Goal: Task Accomplishment & Management: Manage account settings

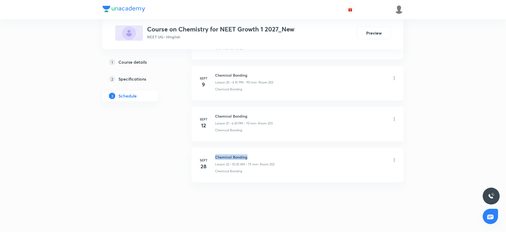
drag, startPoint x: 214, startPoint y: 155, endPoint x: 275, endPoint y: 151, distance: 61.3
click at [275, 151] on li "Sept 28 Chemical Bonding Lesson 22 • 10:30 AM • 75 min • Room 202 Chemical Bond…" at bounding box center [297, 165] width 212 height 35
copy h6 "Chemical Bonding"
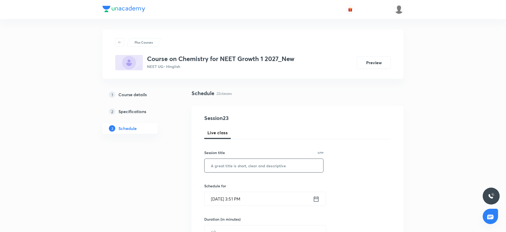
click at [245, 172] on input "text" at bounding box center [263, 166] width 119 height 14
paste input "Chemical Bonding"
type input "Chemical Bonding"
click at [241, 201] on input "Sept 30, 2025, 3:51 PM" at bounding box center [258, 199] width 108 height 14
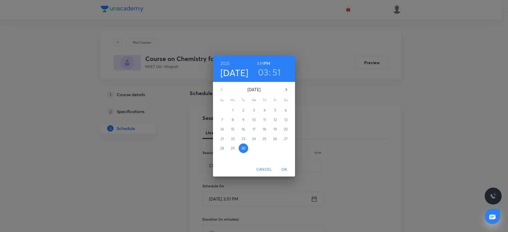
click at [268, 73] on h3 "03" at bounding box center [263, 72] width 11 height 11
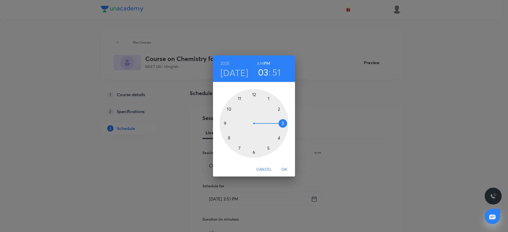
click at [280, 139] on div at bounding box center [254, 123] width 69 height 69
click at [286, 125] on div at bounding box center [254, 123] width 69 height 69
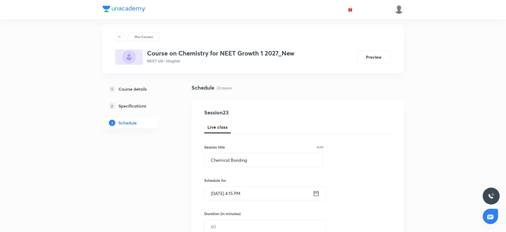
scroll to position [40, 0]
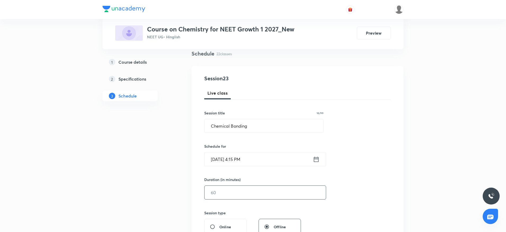
click at [250, 189] on input "text" at bounding box center [264, 193] width 121 height 14
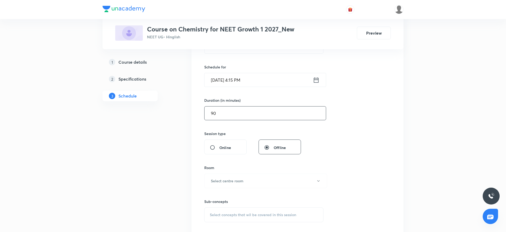
scroll to position [159, 0]
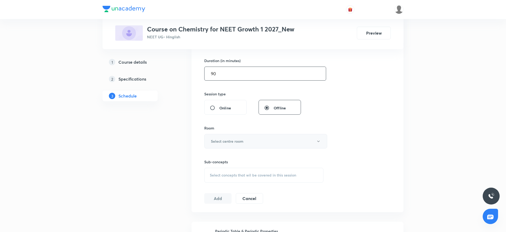
type input "90"
click at [239, 144] on h6 "Select centre room" at bounding box center [227, 142] width 33 height 6
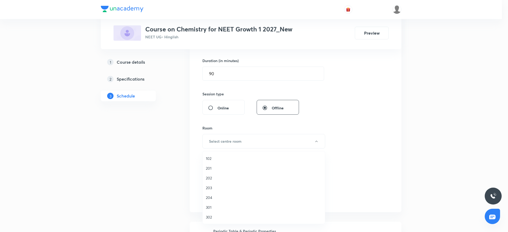
click at [213, 189] on span "203" at bounding box center [264, 188] width 116 height 6
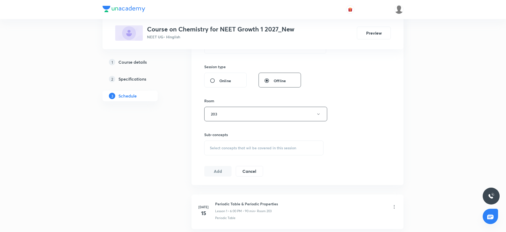
scroll to position [199, 0]
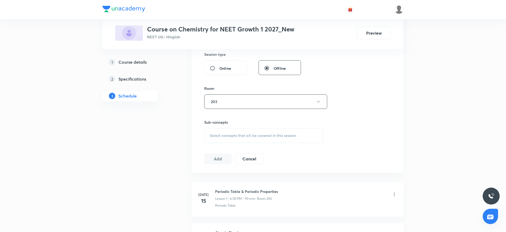
click at [255, 137] on span "Select concepts that wil be covered in this session" at bounding box center [253, 136] width 86 height 4
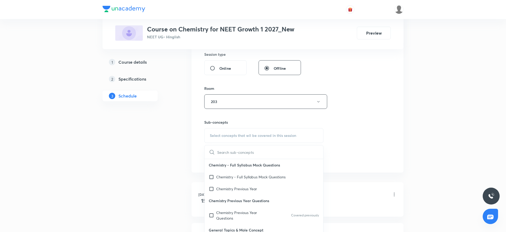
click at [248, 154] on input "text" at bounding box center [270, 153] width 106 height 14
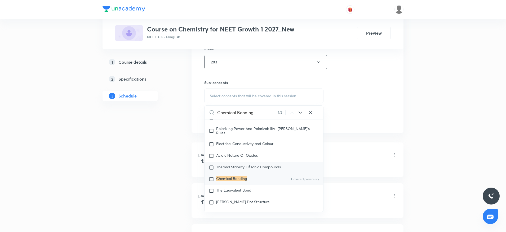
scroll to position [2527, 0]
type input "Chemical Bonding"
click at [227, 180] on mark "Chemical Bonding" at bounding box center [231, 177] width 31 height 5
checkbox input "true"
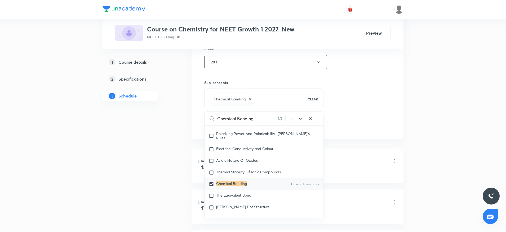
click at [362, 90] on div "Session 23 Live class Session title 16/99 Chemical Bonding ​ Schedule for Sept …" at bounding box center [297, 3] width 186 height 255
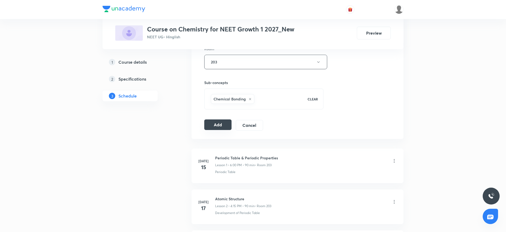
click at [229, 124] on button "Add" at bounding box center [217, 125] width 27 height 11
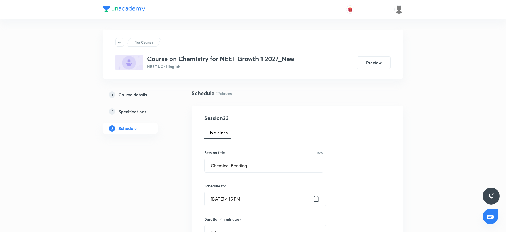
scroll to position [278, 0]
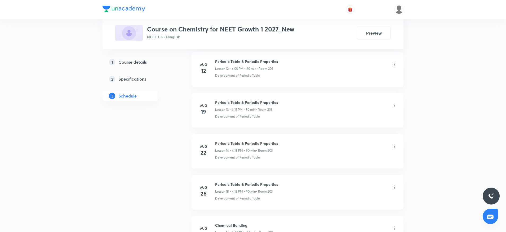
scroll to position [1101, 0]
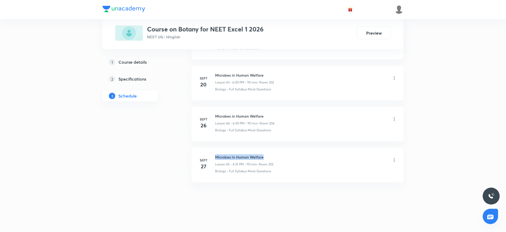
drag, startPoint x: 215, startPoint y: 154, endPoint x: 294, endPoint y: 155, distance: 79.4
click at [294, 155] on li "[DATE] Microbes in Human Welfare Lesson 45 • 4:15 PM • 90 min • Room 202 Biolog…" at bounding box center [297, 165] width 212 height 35
copy h6 "Microbes in Human Welfare"
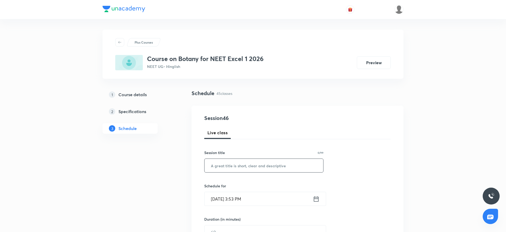
click at [232, 165] on input "text" at bounding box center [263, 166] width 119 height 14
paste input "Microbes in Human Welfare"
type input "Microbes in Human Welfare"
click at [240, 198] on input "[DATE] 3:53 PM" at bounding box center [258, 199] width 108 height 14
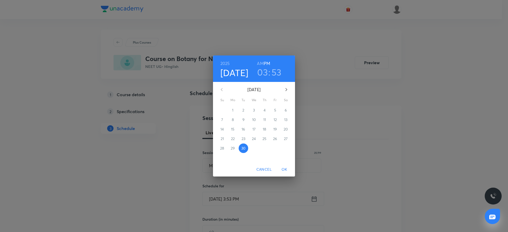
click at [262, 72] on h3 "03" at bounding box center [262, 72] width 11 height 11
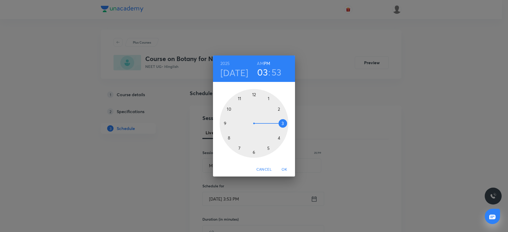
click at [283, 140] on div at bounding box center [254, 123] width 69 height 69
click at [285, 123] on div at bounding box center [254, 123] width 69 height 69
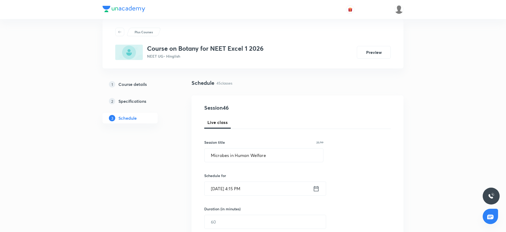
scroll to position [40, 0]
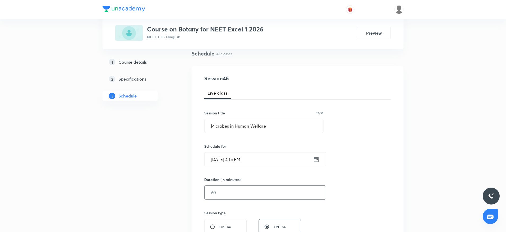
click at [257, 192] on input "text" at bounding box center [264, 193] width 121 height 14
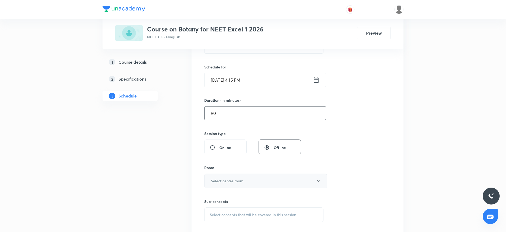
type input "90"
click at [249, 185] on button "Select centre room" at bounding box center [265, 181] width 123 height 15
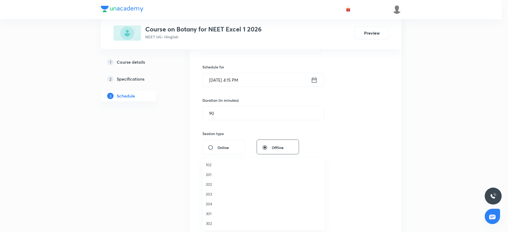
click at [204, 186] on li "202" at bounding box center [264, 185] width 122 height 10
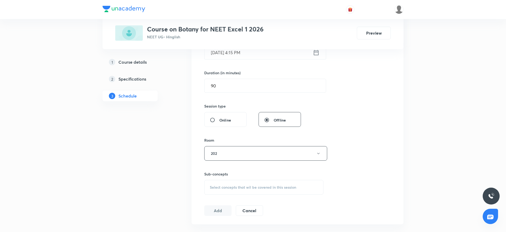
scroll to position [159, 0]
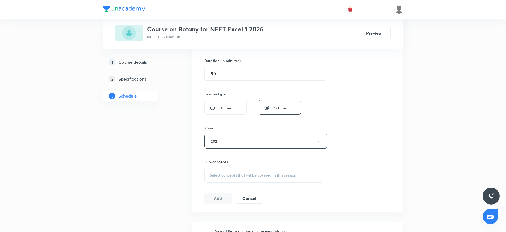
click at [256, 178] on span "Select concepts that wil be covered in this session" at bounding box center [253, 175] width 86 height 4
drag, startPoint x: 235, startPoint y: 190, endPoint x: 284, endPoint y: 192, distance: 48.8
click at [284, 192] on div "Microbes in Human Welfare 0 / 0 ​" at bounding box center [263, 192] width 119 height 14
type input "M"
click at [365, 167] on div "Session 46 Live class Session title 25/99 Microbes in Human Welfare ​ Schedule …" at bounding box center [297, 80] width 186 height 249
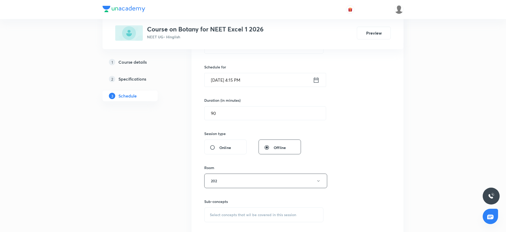
click at [253, 217] on span "Select concepts that wil be covered in this session" at bounding box center [253, 215] width 86 height 4
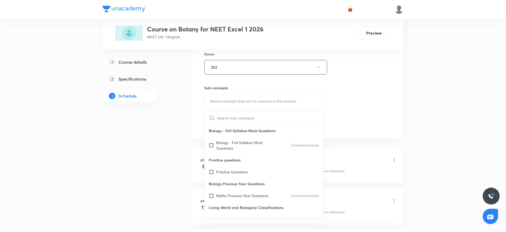
scroll to position [244, 0]
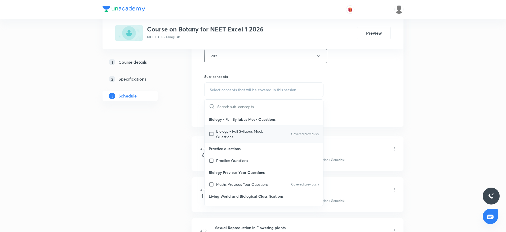
click at [253, 133] on p "Biology - Full Syllabus Mock Questions" at bounding box center [242, 134] width 53 height 11
checkbox input "true"
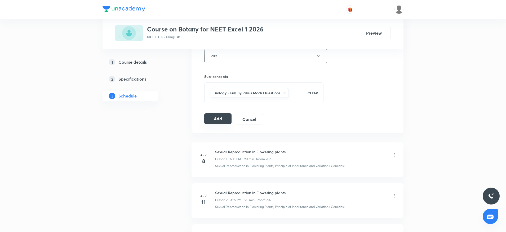
click at [221, 119] on button "Add" at bounding box center [217, 119] width 27 height 11
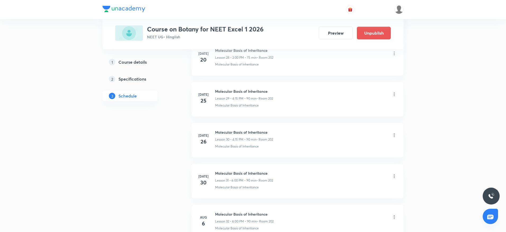
scroll to position [1836, 0]
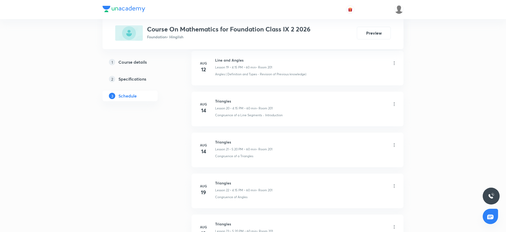
scroll to position [1751, 0]
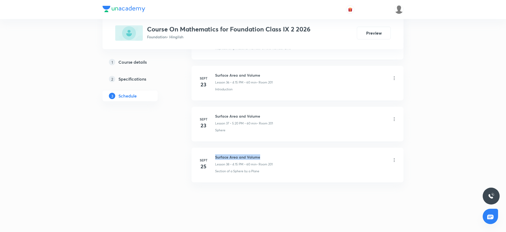
drag, startPoint x: 213, startPoint y: 154, endPoint x: 285, endPoint y: 154, distance: 72.8
click at [285, 154] on li "Sept 25 Surface Area and Volume Lesson 38 • 4:15 PM • 60 min • Room 201 Section…" at bounding box center [297, 165] width 212 height 35
copy h6 "Surface Area and Volume"
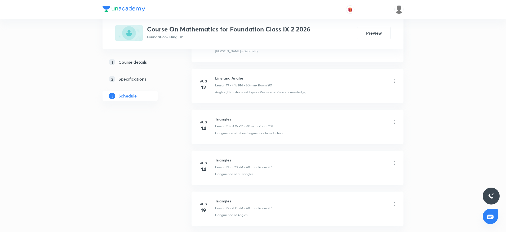
scroll to position [0, 0]
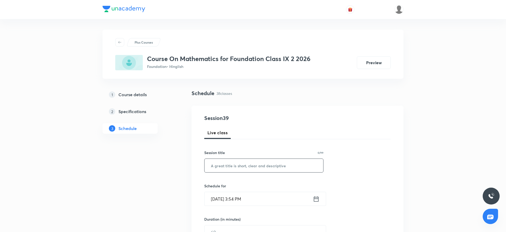
click at [230, 169] on input "text" at bounding box center [263, 166] width 119 height 14
paste input "Surface Area and Volume"
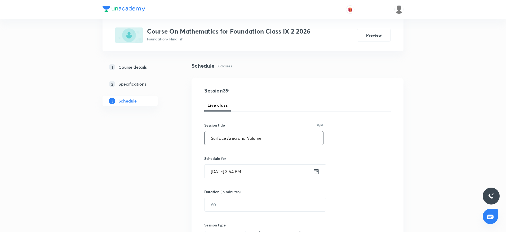
scroll to position [40, 0]
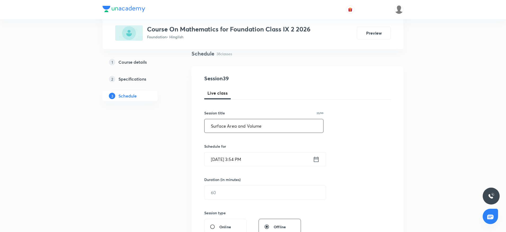
type input "Surface Area and Volume"
click at [239, 160] on input "Sept 30, 2025, 3:54 PM" at bounding box center [258, 160] width 108 height 14
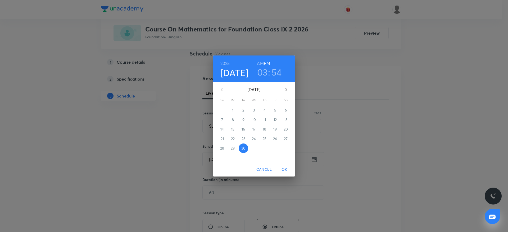
click at [260, 74] on h3 "03" at bounding box center [262, 72] width 11 height 11
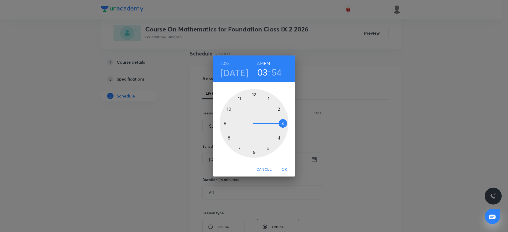
click at [282, 138] on div at bounding box center [254, 123] width 69 height 69
click at [287, 123] on div at bounding box center [254, 123] width 69 height 69
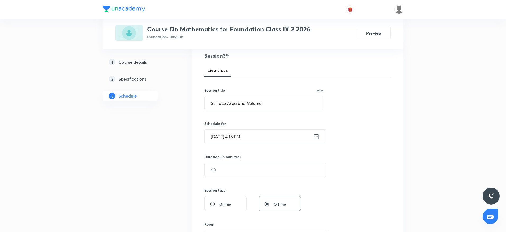
scroll to position [79, 0]
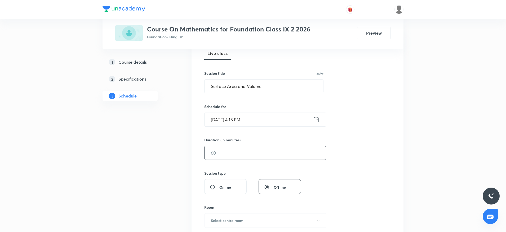
click at [251, 148] on input "text" at bounding box center [264, 153] width 121 height 14
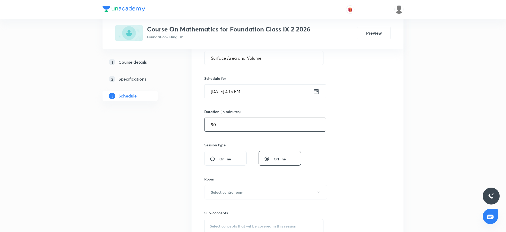
scroll to position [119, 0]
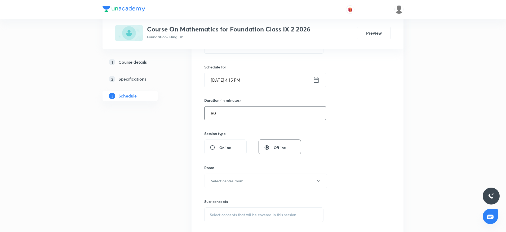
drag, startPoint x: 246, startPoint y: 116, endPoint x: 180, endPoint y: 115, distance: 65.9
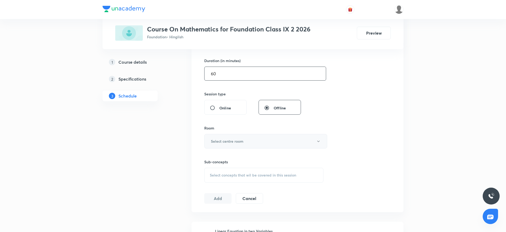
type input "60"
click at [229, 140] on h6 "Select centre room" at bounding box center [227, 142] width 33 height 6
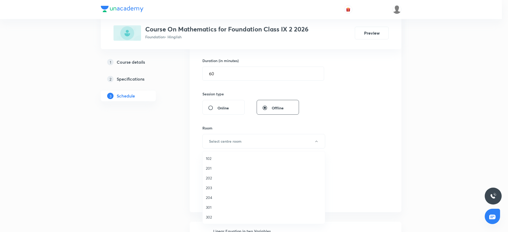
click at [217, 168] on span "201" at bounding box center [264, 169] width 116 height 6
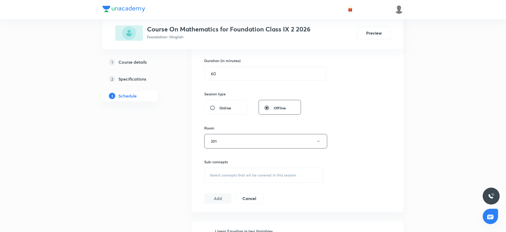
click at [248, 175] on span "Select concepts that wil be covered in this session" at bounding box center [253, 175] width 86 height 4
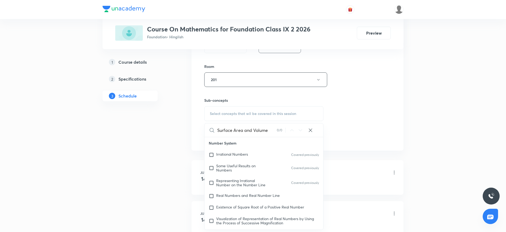
scroll to position [238, 0]
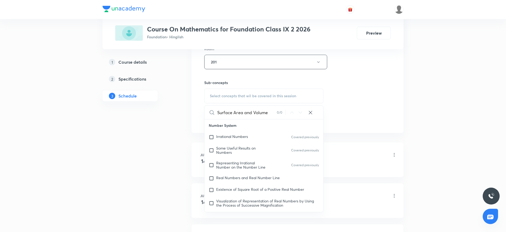
drag, startPoint x: 234, startPoint y: 114, endPoint x: 276, endPoint y: 112, distance: 42.1
click at [276, 112] on input "Surface Area and Volume" at bounding box center [247, 113] width 60 height 14
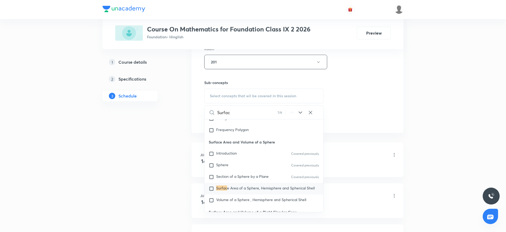
scroll to position [697, 0]
type input "Surfac"
click at [256, 189] on span "e Area of a Sphere, Hemisphere and Spherical Shell" at bounding box center [271, 187] width 88 height 5
checkbox input "true"
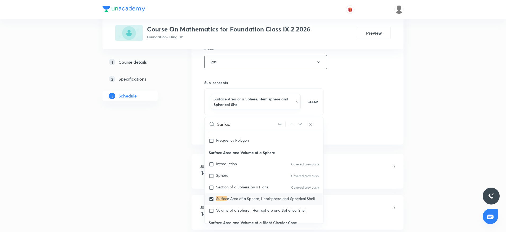
click at [371, 99] on div "Session 39 Live class Session title 23/99 Surface Area and Volume ​ Schedule fo…" at bounding box center [297, 6] width 186 height 260
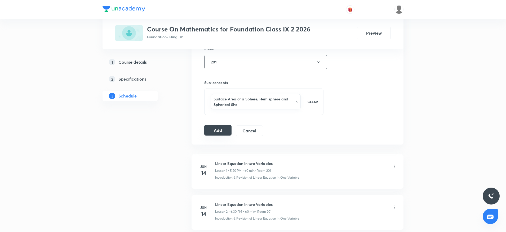
click at [226, 131] on button "Add" at bounding box center [217, 130] width 27 height 11
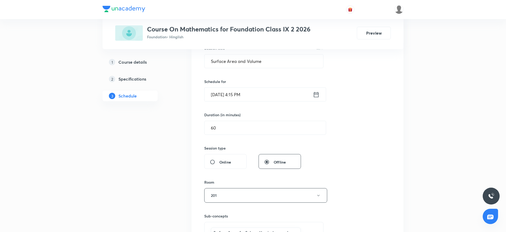
scroll to position [73, 0]
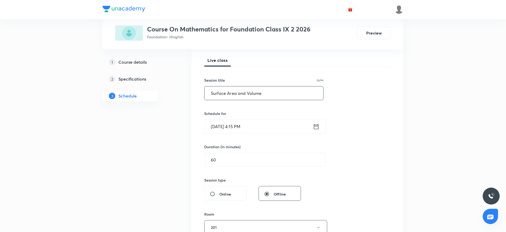
drag, startPoint x: 290, startPoint y: 93, endPoint x: 172, endPoint y: 93, distance: 117.3
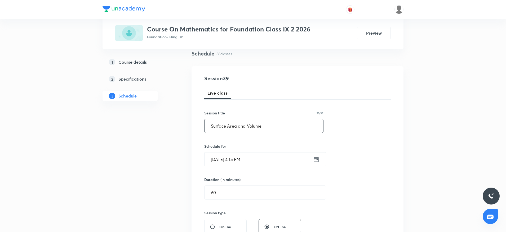
scroll to position [199, 0]
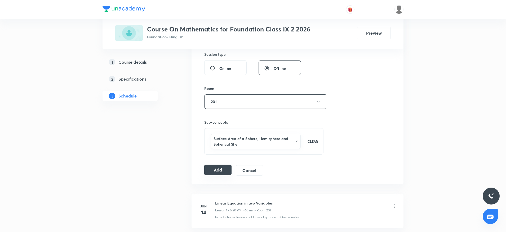
click at [223, 171] on button "Add" at bounding box center [217, 170] width 27 height 11
click at [213, 170] on button "Add" at bounding box center [217, 170] width 27 height 11
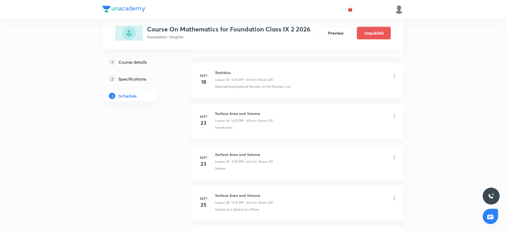
scroll to position [1792, 0]
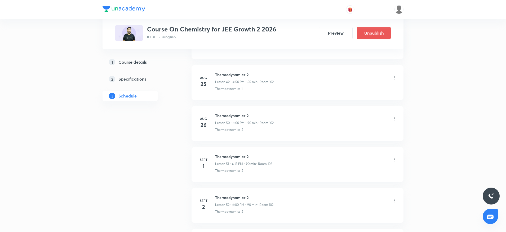
scroll to position [2531, 0]
drag, startPoint x: 214, startPoint y: 114, endPoint x: 281, endPoint y: 111, distance: 67.6
click at [281, 111] on li "Sept 24 Chemical Equilibrium Lesson 56 • 6:30 PM • 60 min • Room 102 Law Of Che…" at bounding box center [297, 124] width 212 height 35
copy h6 "Chemical Equilibrium"
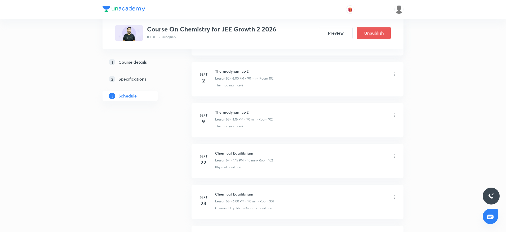
scroll to position [2491, 0]
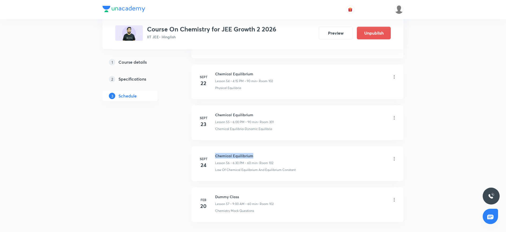
copy h6 "Chemical Equilibrium"
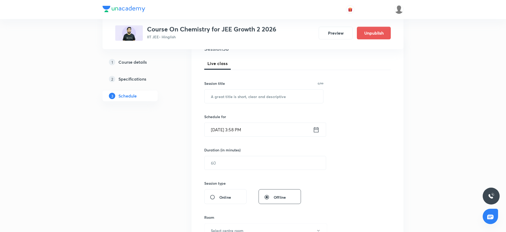
scroll to position [0, 0]
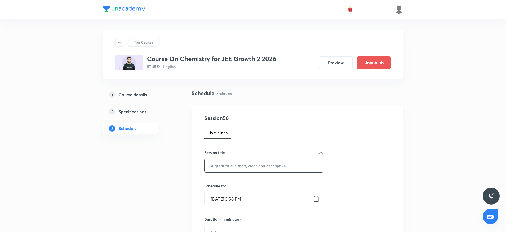
click at [229, 167] on input "text" at bounding box center [263, 166] width 119 height 14
paste input "Chemical Equilibrium"
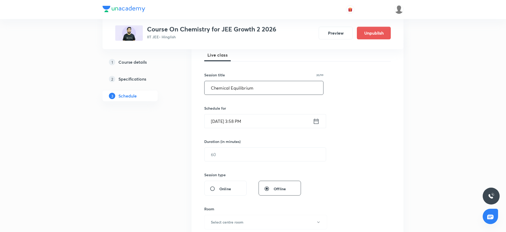
scroll to position [79, 0]
type input "Chemical Equilibrium"
click at [241, 118] on input "Sept 30, 2025, 3:58 PM" at bounding box center [258, 120] width 108 height 14
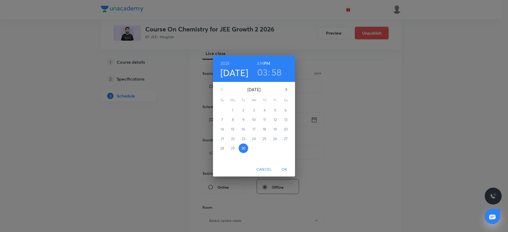
click at [264, 74] on h3 "03" at bounding box center [262, 72] width 11 height 11
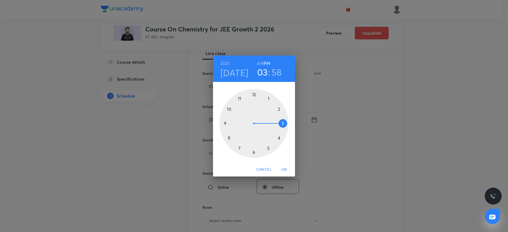
click at [282, 138] on div at bounding box center [254, 123] width 69 height 69
click at [288, 124] on div at bounding box center [254, 123] width 69 height 69
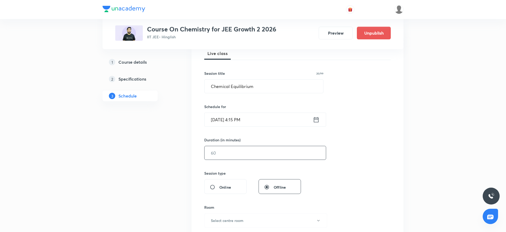
click at [255, 157] on input "text" at bounding box center [264, 153] width 121 height 14
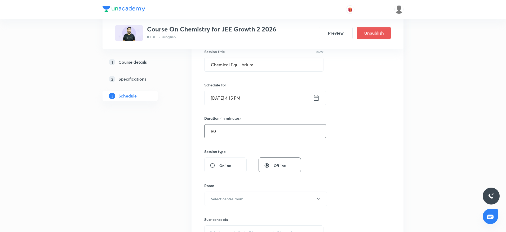
scroll to position [119, 0]
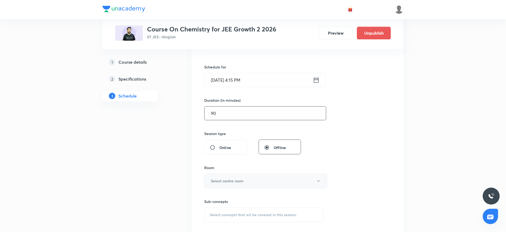
type input "90"
click at [244, 179] on button "Select centre room" at bounding box center [265, 181] width 123 height 15
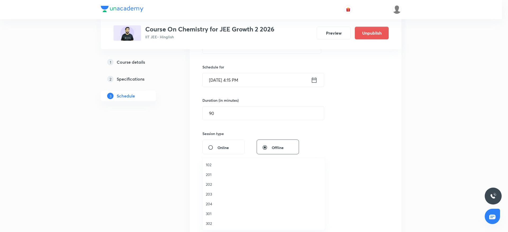
click at [214, 166] on span "102" at bounding box center [264, 165] width 116 height 6
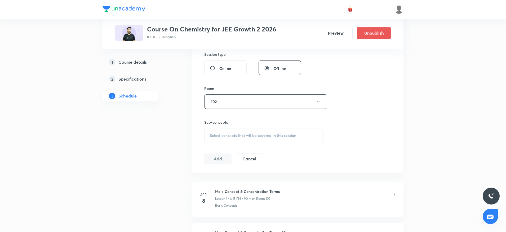
click at [276, 136] on span "Select concepts that wil be covered in this session" at bounding box center [253, 136] width 86 height 4
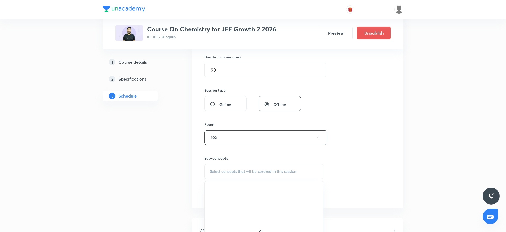
scroll to position [199, 0]
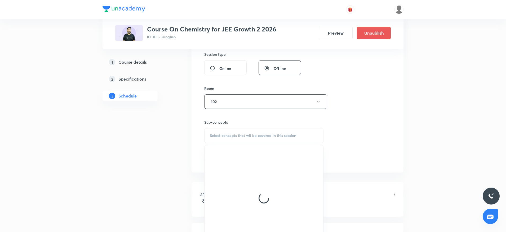
click at [228, 134] on span "Select concepts that wil be covered in this session" at bounding box center [253, 136] width 86 height 4
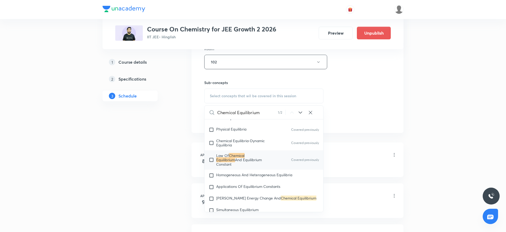
scroll to position [1193, 0]
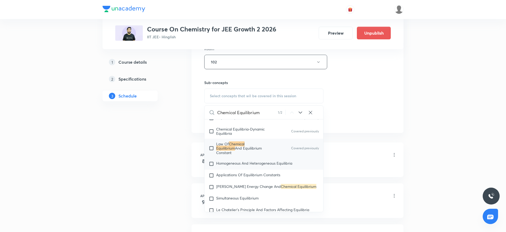
type input "Chemical Equilibrium"
click at [249, 161] on span "Homogeneous And Heterogeneous Equilibria" at bounding box center [254, 163] width 76 height 5
checkbox input "true"
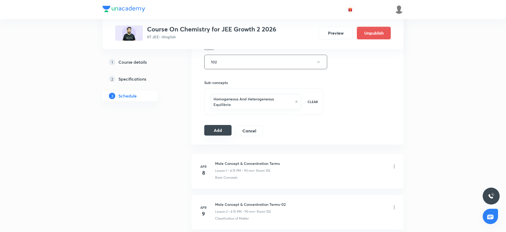
click at [215, 125] on button "Add" at bounding box center [217, 130] width 27 height 11
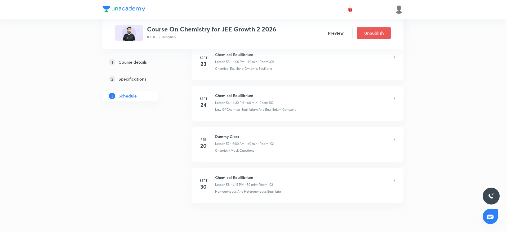
scroll to position [2329, 0]
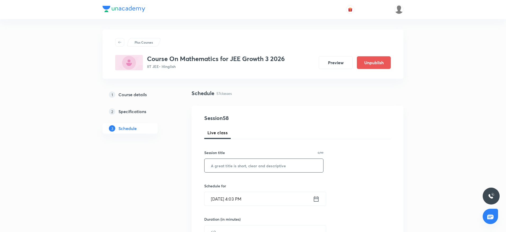
click at [268, 160] on input "text" at bounding box center [263, 166] width 119 height 14
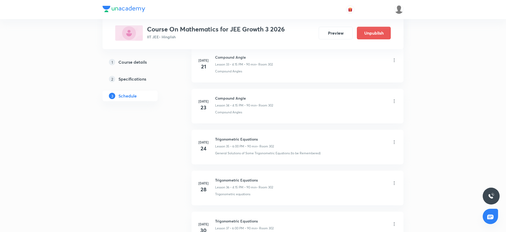
scroll to position [2531, 0]
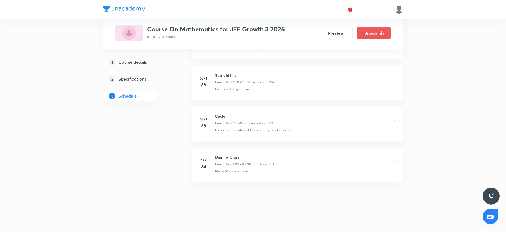
click at [220, 123] on p "Lesson 56 • 4:15 PM • 90 min" at bounding box center [236, 123] width 42 height 5
drag, startPoint x: 218, startPoint y: 133, endPoint x: 218, endPoint y: 138, distance: 4.2
click at [218, 135] on li "Sept 29 Circle Lesson 56 • 4:15 PM • 90 min • Room 102 Definition · Equation of…" at bounding box center [297, 124] width 212 height 35
click at [220, 116] on h6 "Circle" at bounding box center [244, 117] width 58 height 6
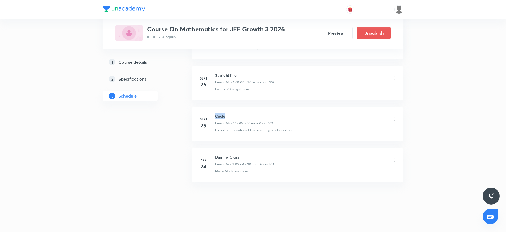
click at [220, 116] on h6 "Circle" at bounding box center [244, 117] width 58 height 6
copy h6 "Circle"
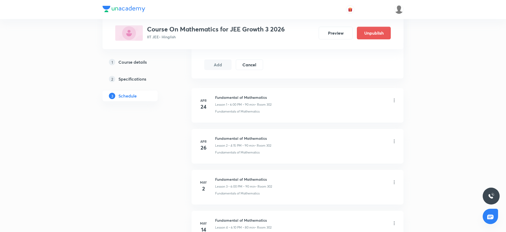
scroll to position [0, 0]
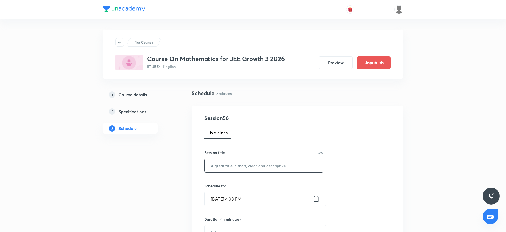
click at [259, 169] on input "text" at bounding box center [263, 166] width 119 height 14
paste input "Circle"
type input "Circle"
click at [247, 196] on input "Sept 30, 2025, 4:03 PM" at bounding box center [258, 199] width 108 height 14
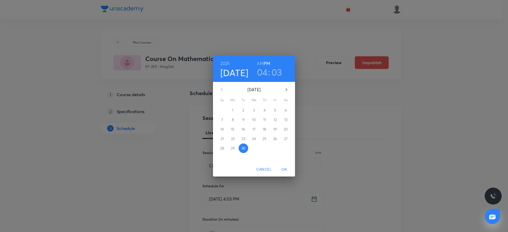
click at [277, 73] on h3 "03" at bounding box center [277, 72] width 11 height 11
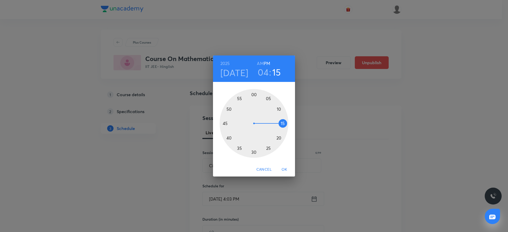
drag, startPoint x: 264, startPoint y: 95, endPoint x: 283, endPoint y: 123, distance: 33.7
click at [283, 123] on div at bounding box center [254, 123] width 69 height 69
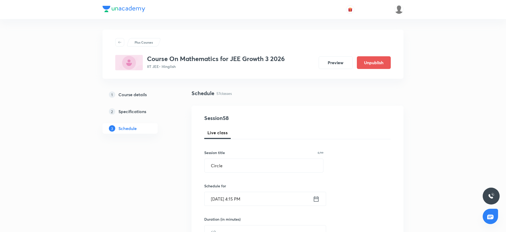
scroll to position [40, 0]
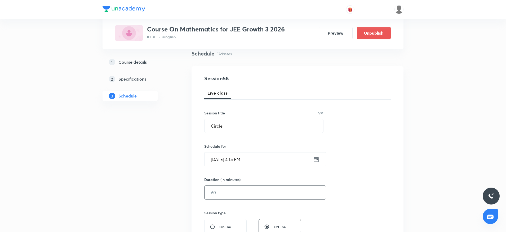
click at [250, 196] on input "text" at bounding box center [264, 193] width 121 height 14
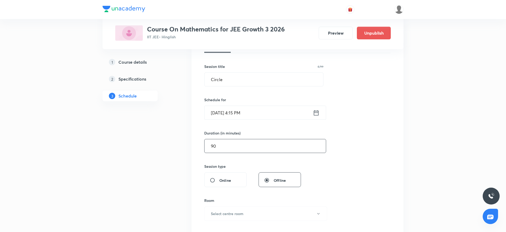
scroll to position [119, 0]
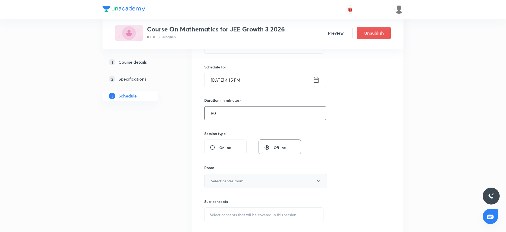
type input "90"
click at [251, 179] on button "Select centre room" at bounding box center [265, 181] width 123 height 15
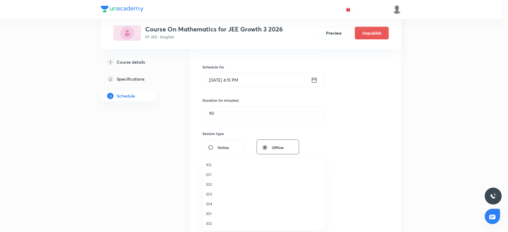
click at [213, 223] on span "302" at bounding box center [264, 224] width 116 height 6
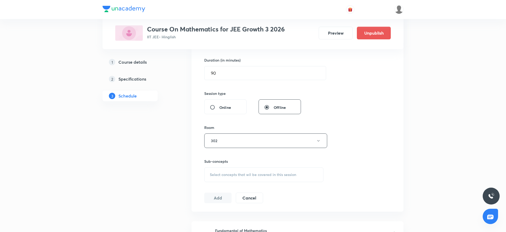
scroll to position [199, 0]
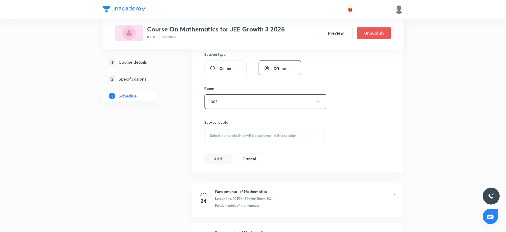
click at [273, 138] on span "Select concepts that wil be covered in this session" at bounding box center [253, 136] width 86 height 4
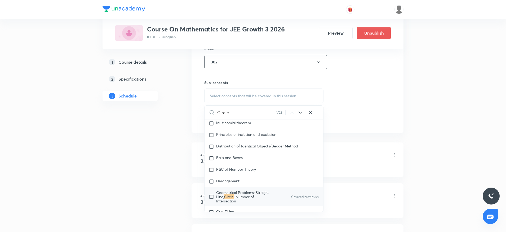
scroll to position [1121, 0]
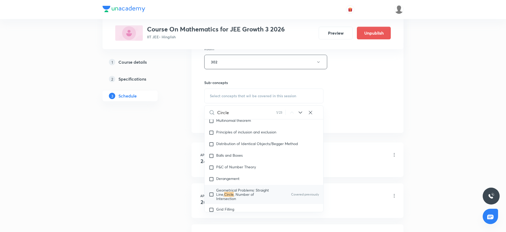
type input "Circle"
click at [233, 194] on span ", Number of Intersection" at bounding box center [235, 196] width 38 height 9
checkbox input "true"
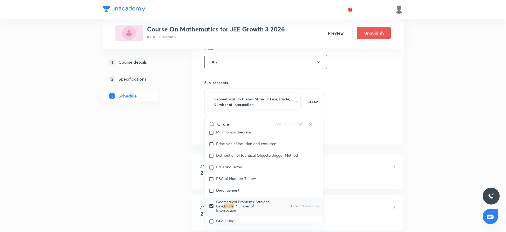
click at [337, 110] on div "Session 58 Live class Session title 6/99 Circle ​ Schedule for Sept 30, 2025, 4…" at bounding box center [297, 6] width 186 height 260
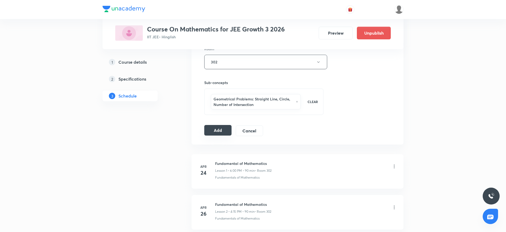
click at [225, 129] on button "Add" at bounding box center [217, 130] width 27 height 11
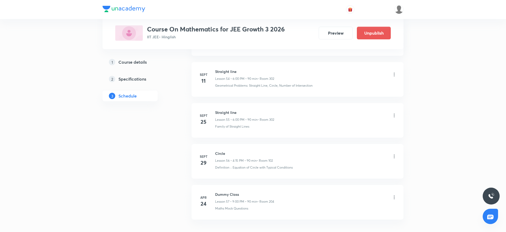
scroll to position [2288, 0]
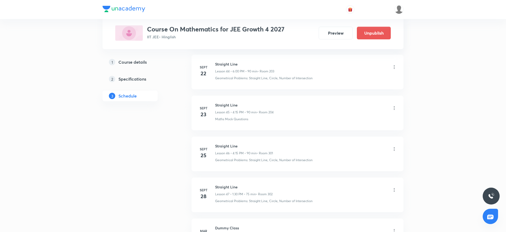
scroll to position [2162, 0]
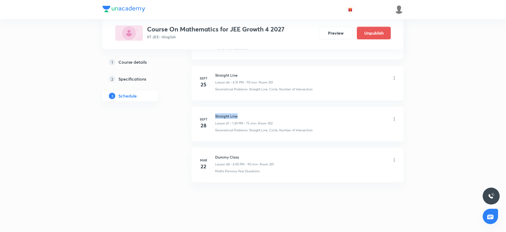
drag, startPoint x: 216, startPoint y: 113, endPoint x: 280, endPoint y: 111, distance: 64.1
click at [280, 111] on li "Sept 28 Straight Line Lesson 47 • 1:30 PM • 75 min • Room 302 Geometrical Probl…" at bounding box center [297, 124] width 212 height 35
copy h6 "Straight Line"
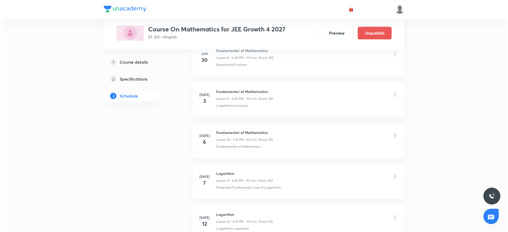
scroll to position [0, 0]
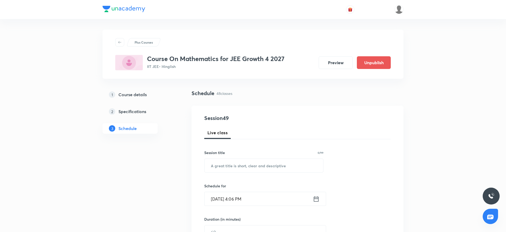
click at [262, 157] on div "Session title 0/99 ​" at bounding box center [263, 161] width 119 height 23
click at [260, 158] on div "Session title 0/99 ​" at bounding box center [263, 161] width 119 height 23
click at [256, 164] on input "text" at bounding box center [263, 166] width 119 height 14
paste input "Straight Line"
type input "Straight Line"
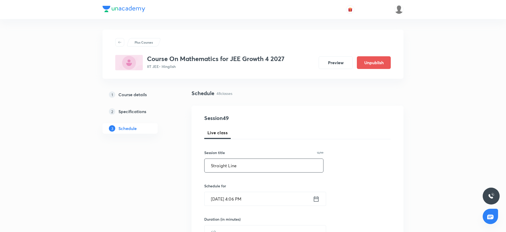
click at [243, 198] on input "Sept 30, 2025, 4:06 PM" at bounding box center [258, 199] width 108 height 14
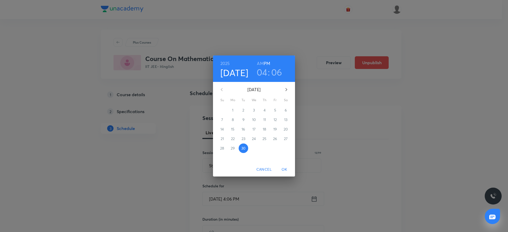
click at [273, 65] on div "2025 Sep 30 04 : 06 AM PM" at bounding box center [254, 69] width 74 height 18
click at [277, 72] on h3 "06" at bounding box center [276, 72] width 11 height 11
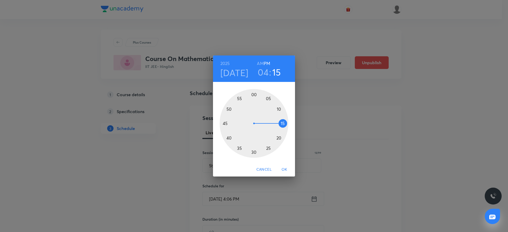
drag, startPoint x: 275, startPoint y: 103, endPoint x: 285, endPoint y: 123, distance: 22.3
click at [285, 123] on div at bounding box center [254, 123] width 69 height 69
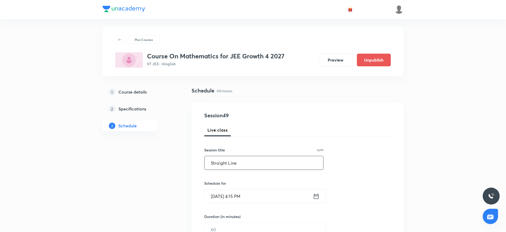
scroll to position [40, 0]
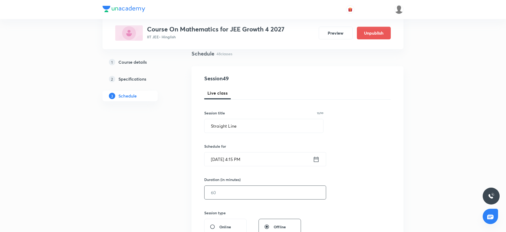
click at [267, 192] on input "text" at bounding box center [264, 193] width 121 height 14
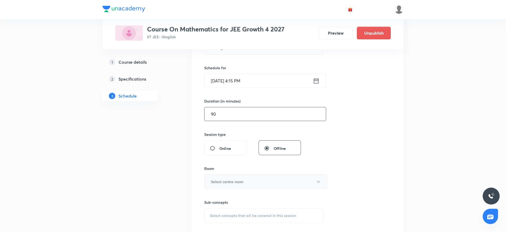
scroll to position [119, 0]
type input "90"
click at [266, 182] on button "Select centre room" at bounding box center [265, 181] width 123 height 15
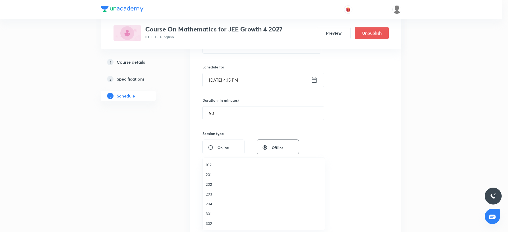
click at [215, 205] on span "204" at bounding box center [264, 204] width 116 height 6
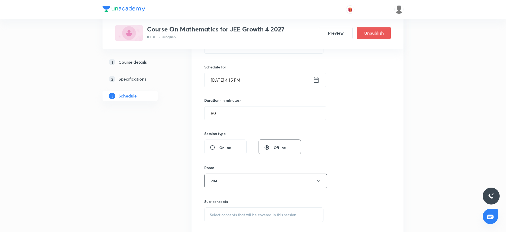
scroll to position [199, 0]
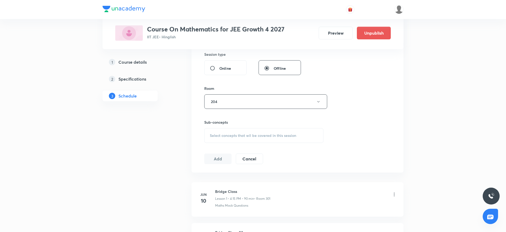
click at [276, 127] on div "Sub-concepts Select concepts that wil be covered in this session" at bounding box center [263, 132] width 119 height 24
click at [274, 138] on div "Select concepts that wil be covered in this session" at bounding box center [263, 135] width 119 height 15
click at [389, 136] on div "Session 49 Live class Session title 13/99 Straight Line ​ Schedule for Sept 30,…" at bounding box center [297, 40] width 186 height 249
click at [271, 139] on div "Select concepts that wil be covered in this session" at bounding box center [263, 135] width 119 height 15
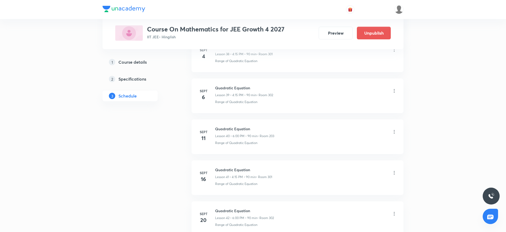
scroll to position [2162, 0]
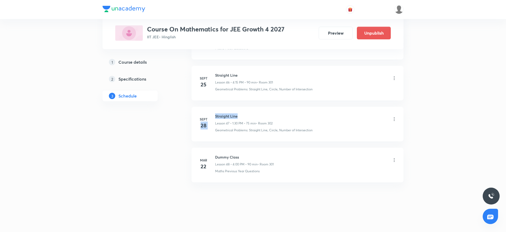
drag, startPoint x: 212, startPoint y: 115, endPoint x: 248, endPoint y: 115, distance: 36.3
click at [248, 115] on div "Sept 28 Straight Line Lesson 47 • 1:30 PM • 75 min • Room 302 Geometrical Probl…" at bounding box center [297, 123] width 199 height 19
click at [270, 118] on h6 "Straight Line" at bounding box center [243, 117] width 57 height 6
drag, startPoint x: 214, startPoint y: 113, endPoint x: 246, endPoint y: 113, distance: 32.3
click at [246, 113] on li "Sept 28 Straight Line Lesson 47 • 1:30 PM • 75 min • Room 302 Geometrical Probl…" at bounding box center [297, 124] width 212 height 35
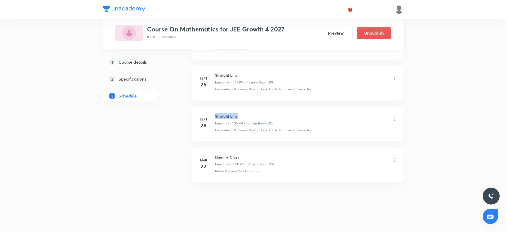
copy h6 "Straight Line"
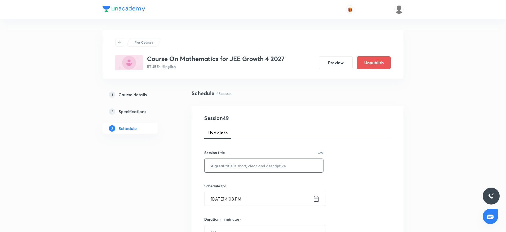
click at [245, 167] on input "text" at bounding box center [263, 166] width 119 height 14
paste input "Straight Line"
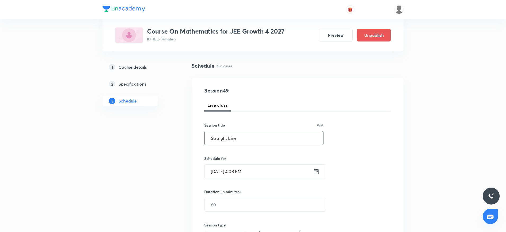
scroll to position [40, 0]
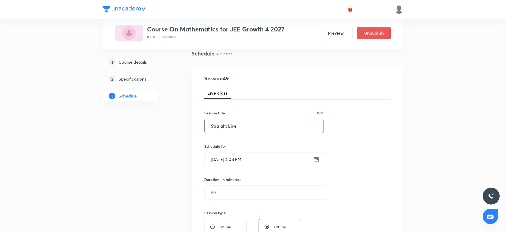
type input "Straight Line"
click at [245, 164] on input "Sept 30, 2025, 4:08 PM" at bounding box center [258, 160] width 108 height 14
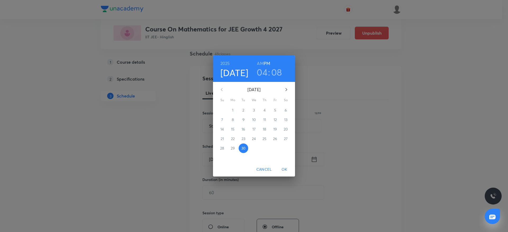
click at [276, 74] on h3 "08" at bounding box center [276, 72] width 11 height 11
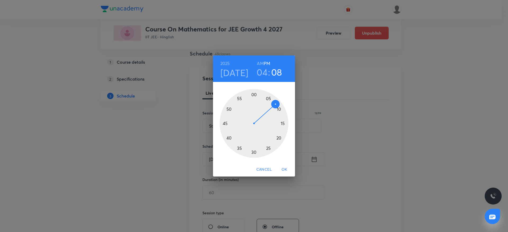
drag, startPoint x: 276, startPoint y: 74, endPoint x: 268, endPoint y: 134, distance: 60.1
click at [270, 135] on div at bounding box center [254, 123] width 69 height 69
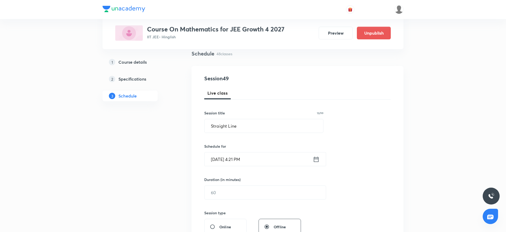
click at [246, 160] on input "Sept 30, 2025, 4:21 PM" at bounding box center [258, 160] width 108 height 14
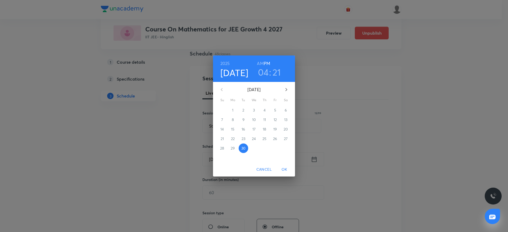
click at [280, 71] on h3 "21" at bounding box center [277, 72] width 8 height 11
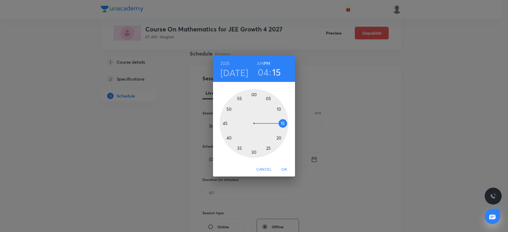
drag, startPoint x: 275, startPoint y: 137, endPoint x: 280, endPoint y: 122, distance: 16.1
click at [280, 122] on div at bounding box center [254, 123] width 69 height 69
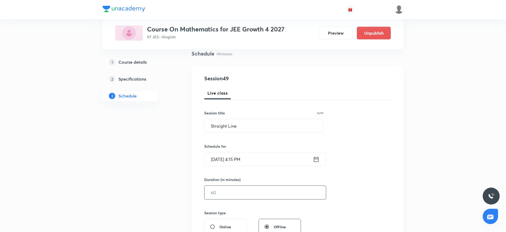
click at [239, 187] on input "text" at bounding box center [264, 193] width 121 height 14
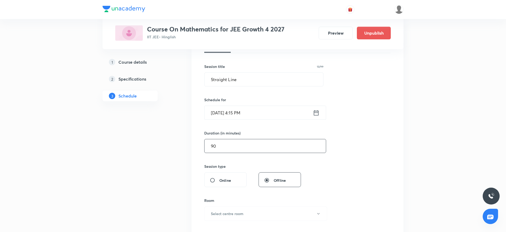
scroll to position [119, 0]
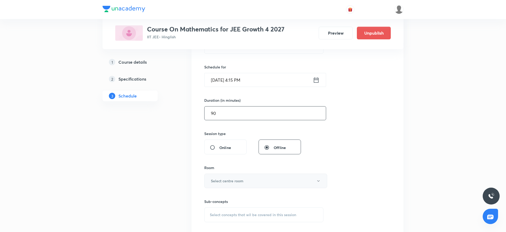
type input "90"
click at [243, 184] on button "Select centre room" at bounding box center [265, 181] width 123 height 15
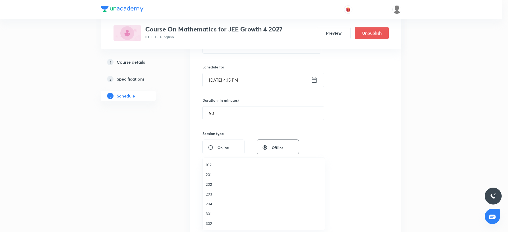
click at [210, 206] on span "204" at bounding box center [264, 204] width 116 height 6
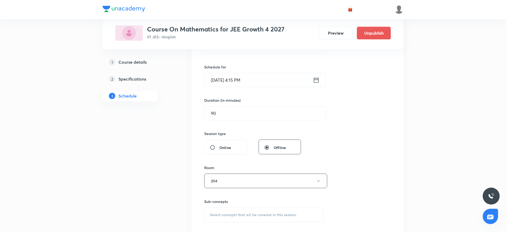
scroll to position [199, 0]
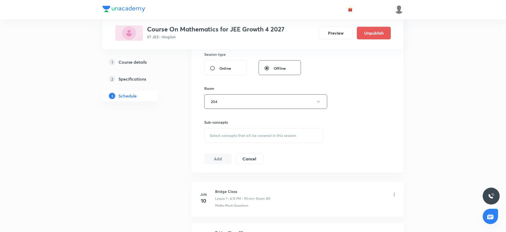
click at [270, 142] on div "Select concepts that wil be covered in this session" at bounding box center [263, 135] width 119 height 15
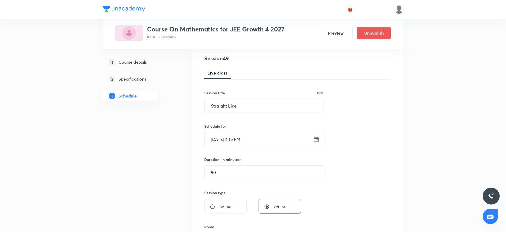
scroll to position [0, 0]
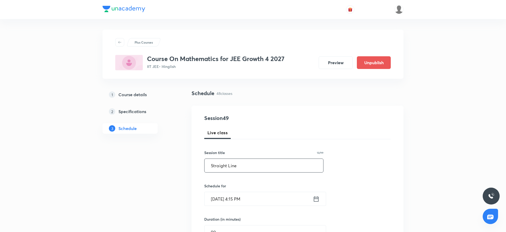
drag, startPoint x: 253, startPoint y: 167, endPoint x: 160, endPoint y: 168, distance: 92.4
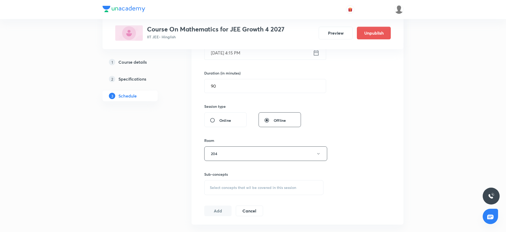
scroll to position [159, 0]
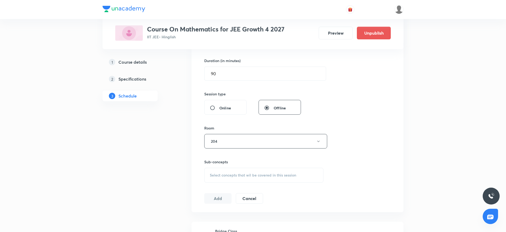
click at [258, 176] on span "Select concepts that wil be covered in this session" at bounding box center [253, 175] width 86 height 4
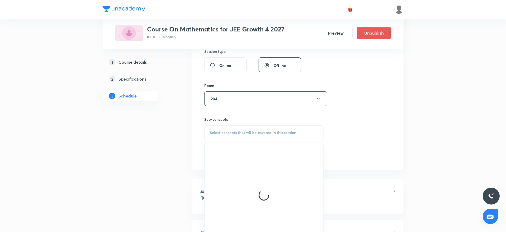
scroll to position [238, 0]
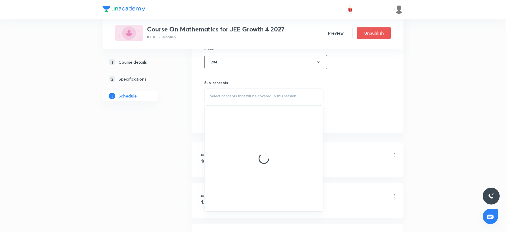
click at [343, 143] on li "Jun 10 Bridge Class Lesson 1 • 4:15 PM • 90 min • Room 301 Maths Mock Questions" at bounding box center [297, 160] width 212 height 35
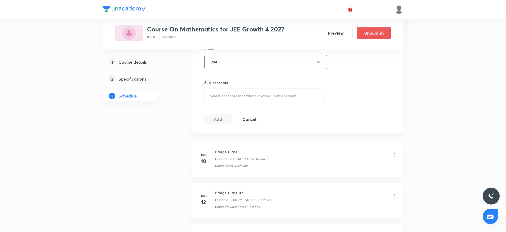
click at [273, 103] on div "Select concepts that wil be covered in this session" at bounding box center [263, 96] width 119 height 15
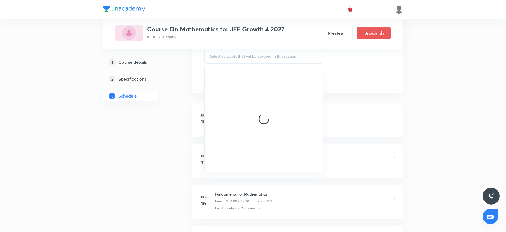
scroll to position [199, 0]
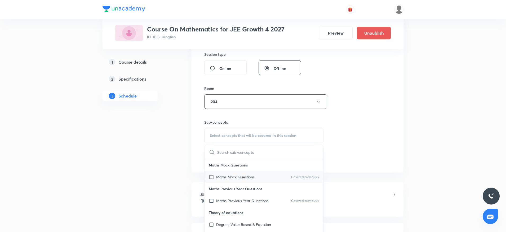
drag, startPoint x: 243, startPoint y: 199, endPoint x: 246, endPoint y: 187, distance: 12.6
click at [243, 200] on p "Maths Previous Year Questions" at bounding box center [242, 201] width 52 height 6
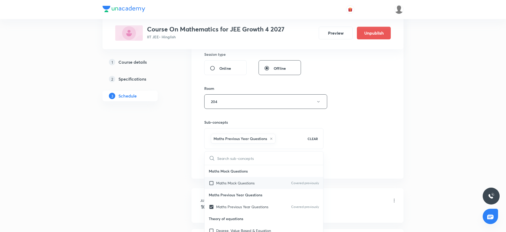
checkbox input "true"
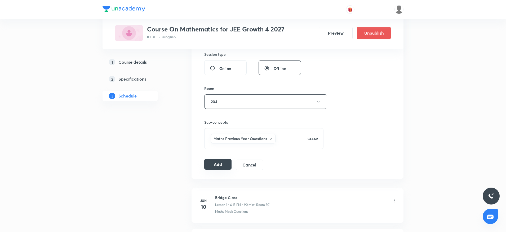
click at [213, 164] on button "Add" at bounding box center [217, 164] width 27 height 11
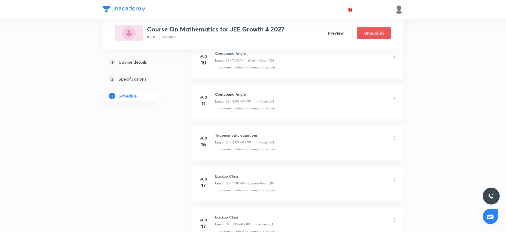
scroll to position [1960, 0]
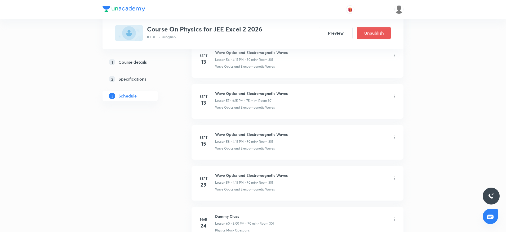
scroll to position [2654, 0]
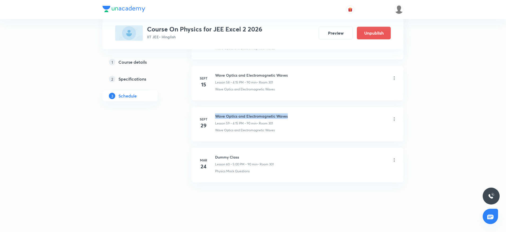
drag, startPoint x: 216, startPoint y: 114, endPoint x: 307, endPoint y: 112, distance: 91.1
click at [307, 112] on li "[DATE] Wave Optics and Electromagnetic Waves Lesson 59 • 4:15 PM • 90 min • Roo…" at bounding box center [297, 124] width 212 height 35
copy h6 "Wave Optics and Electromagnetic Waves"
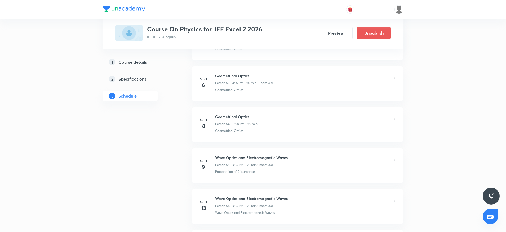
scroll to position [2376, 0]
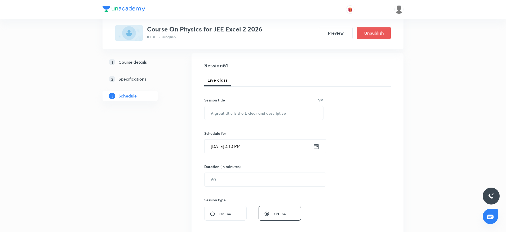
scroll to position [0, 0]
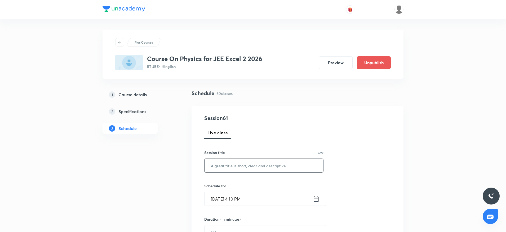
click at [246, 168] on input "text" at bounding box center [263, 166] width 119 height 14
paste input "Modern Physics - 1,2"
type input "Modern Physics - 1,2"
click at [241, 199] on input "Sept 30, 2025, 4:10 PM" at bounding box center [258, 199] width 108 height 14
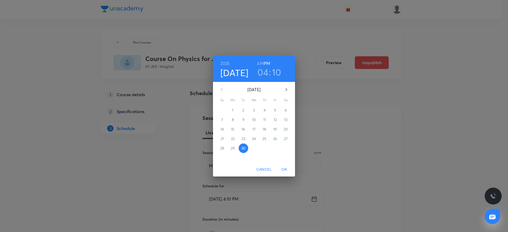
click at [273, 71] on h3 "10" at bounding box center [276, 72] width 9 height 11
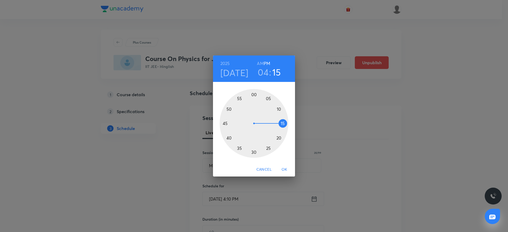
drag, startPoint x: 280, startPoint y: 108, endPoint x: 288, endPoint y: 124, distance: 18.1
click at [288, 124] on div at bounding box center [254, 123] width 69 height 69
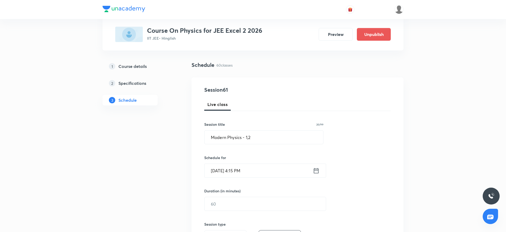
scroll to position [40, 0]
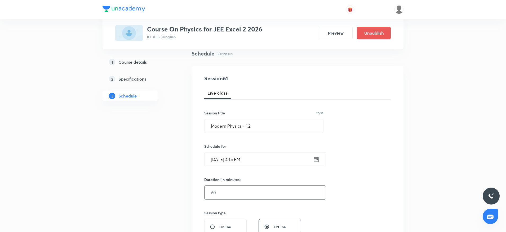
click at [250, 193] on input "text" at bounding box center [264, 193] width 121 height 14
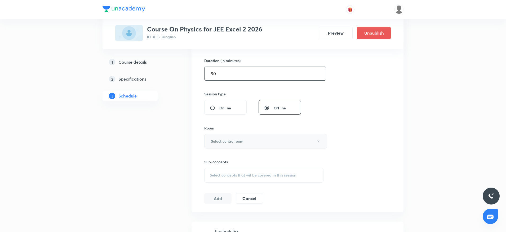
type input "90"
click at [243, 144] on h6 "Select centre room" at bounding box center [227, 142] width 33 height 6
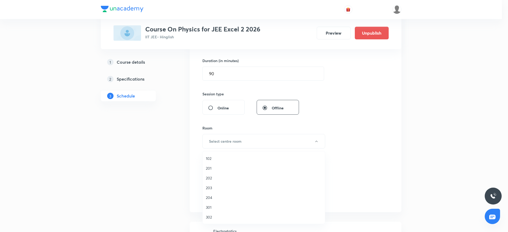
click at [211, 208] on span "301" at bounding box center [264, 208] width 116 height 6
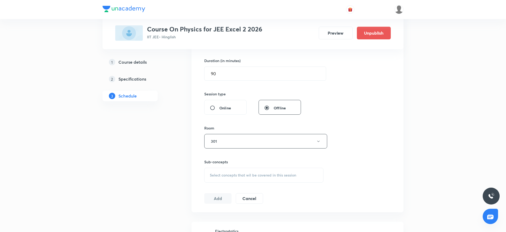
click at [273, 173] on span "Select concepts that wil be covered in this session" at bounding box center [253, 175] width 86 height 4
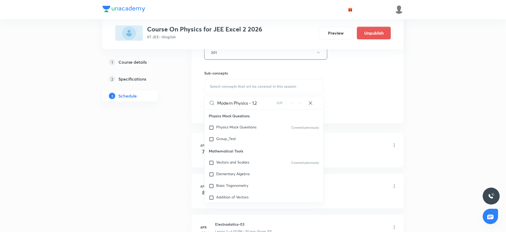
scroll to position [278, 0]
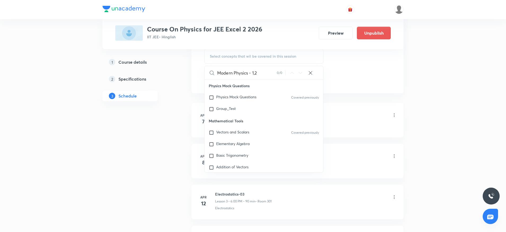
drag, startPoint x: 249, startPoint y: 71, endPoint x: 282, endPoint y: 74, distance: 32.7
click at [282, 74] on div "Modern Physics - 1,2 0 / 0 ​" at bounding box center [263, 73] width 119 height 14
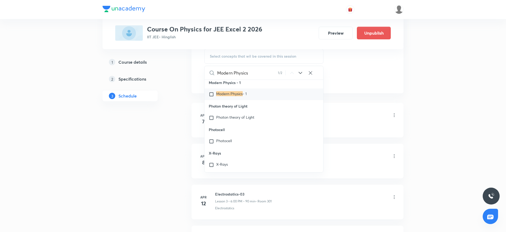
scroll to position [14394, 0]
type input "Modern Physics"
click at [241, 98] on div "Modern Physics - 1" at bounding box center [263, 92] width 119 height 12
checkbox input "true"
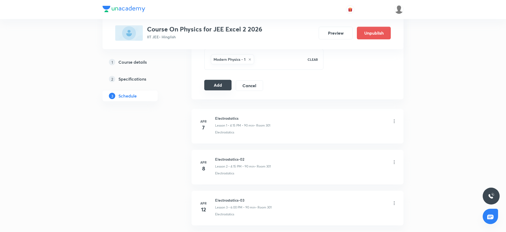
click at [214, 86] on button "Add" at bounding box center [217, 85] width 27 height 11
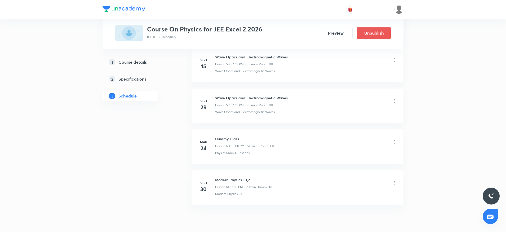
scroll to position [2452, 0]
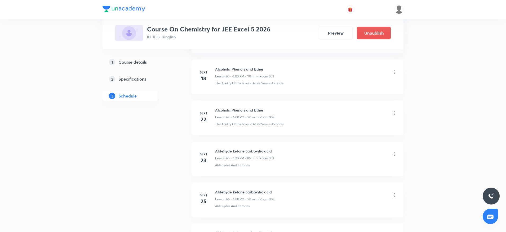
scroll to position [2983, 0]
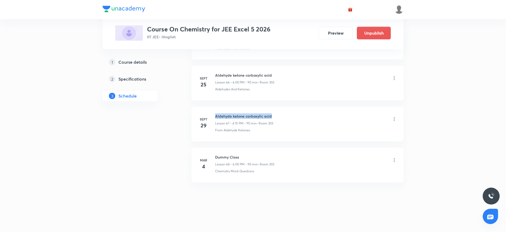
drag, startPoint x: 214, startPoint y: 112, endPoint x: 246, endPoint y: 117, distance: 32.4
click at [297, 111] on li "[DATE] Aldehyde ketone carboxylic acid Lesson 67 • 4:15 PM • 90 min • Room 303 …" at bounding box center [297, 124] width 212 height 35
copy h6 "Aldehyde ketone carboxylic acid"
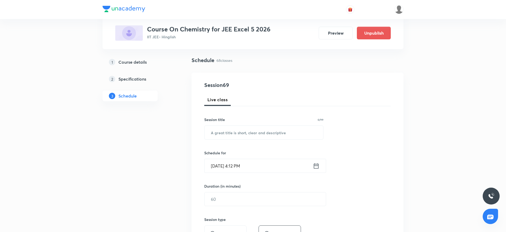
scroll to position [0, 0]
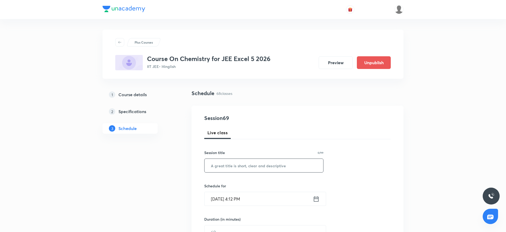
click at [248, 169] on input "text" at bounding box center [263, 166] width 119 height 14
paste input "Aldehyde ketone carboxylic acid"
type input "Aldehyde ketone carboxylic acid"
click at [245, 201] on input "Sept 30, 2025, 4:12 PM" at bounding box center [258, 199] width 108 height 14
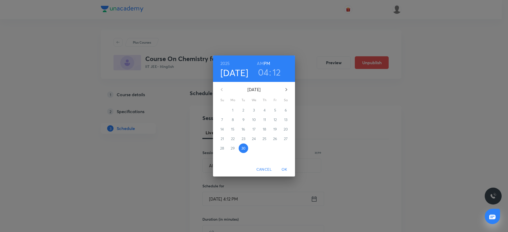
click at [279, 73] on h3 "12" at bounding box center [277, 72] width 8 height 11
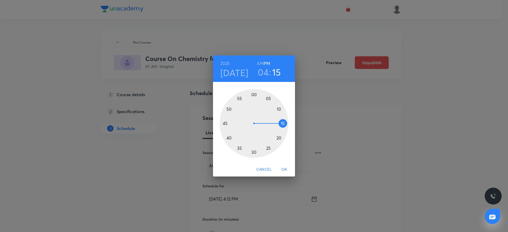
drag, startPoint x: 281, startPoint y: 115, endPoint x: 285, endPoint y: 124, distance: 9.7
click at [285, 124] on div at bounding box center [254, 123] width 69 height 69
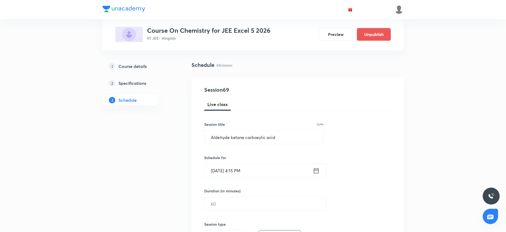
scroll to position [40, 0]
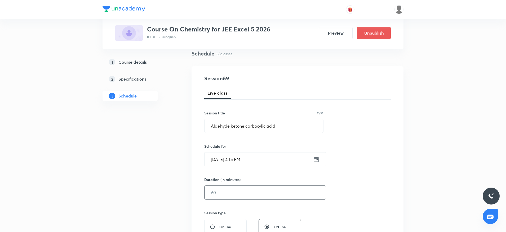
click at [247, 195] on input "text" at bounding box center [264, 193] width 121 height 14
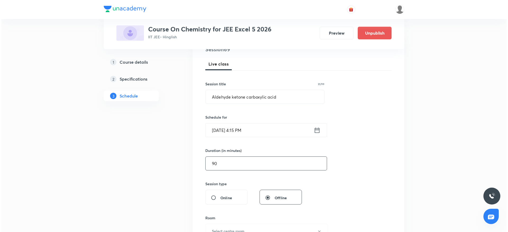
scroll to position [119, 0]
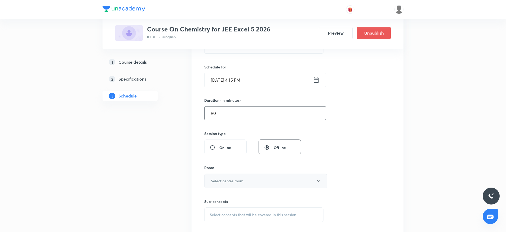
type input "90"
click at [245, 180] on button "Select centre room" at bounding box center [265, 181] width 123 height 15
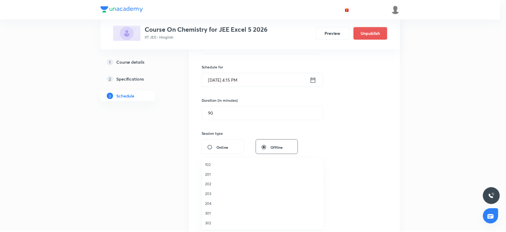
scroll to position [10, 0]
click at [213, 223] on span "303" at bounding box center [264, 224] width 116 height 6
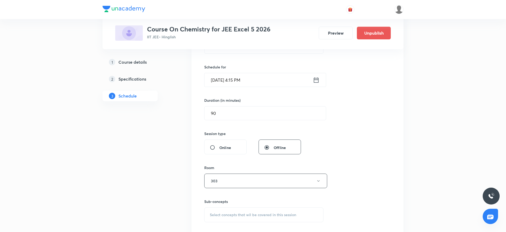
scroll to position [199, 0]
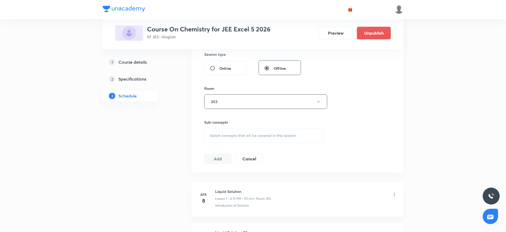
click at [270, 142] on div "Select concepts that wil be covered in this session" at bounding box center [263, 135] width 119 height 15
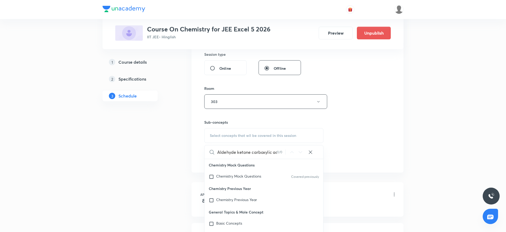
scroll to position [0, 5]
drag, startPoint x: 232, startPoint y: 151, endPoint x: 288, endPoint y: 152, distance: 56.2
click at [288, 152] on div "Aldehyde ketone carboxylic acid 0 / 0 ​" at bounding box center [263, 153] width 119 height 14
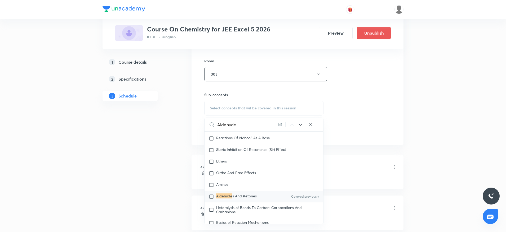
scroll to position [238, 0]
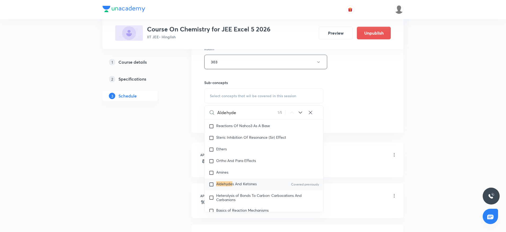
type input "Aldehyde"
click at [242, 187] on p "Aldehyde s And Ketones" at bounding box center [236, 184] width 41 height 5
checkbox input "true"
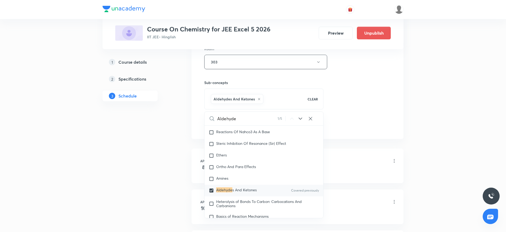
click at [369, 106] on div "Session 69 Live class Session title 31/99 Aldehyde ketone carboxylic acid ​ Sch…" at bounding box center [297, 3] width 186 height 255
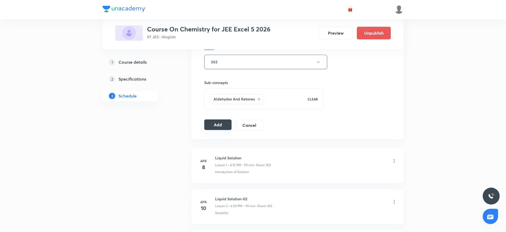
click at [219, 124] on button "Add" at bounding box center [217, 125] width 27 height 11
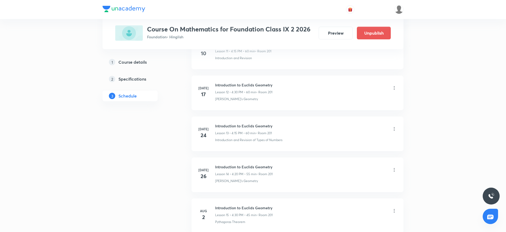
scroll to position [1792, 0]
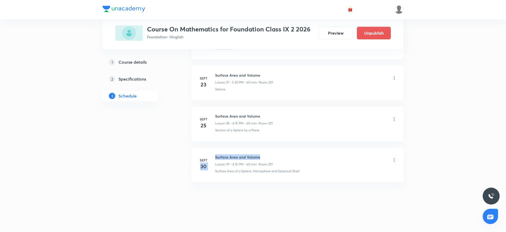
drag, startPoint x: 213, startPoint y: 157, endPoint x: 286, endPoint y: 157, distance: 73.6
click at [286, 157] on div "[DATE] Surface Area and Volume Lesson 39 • 4:15 PM • 60 min • Room 201 Surface …" at bounding box center [297, 164] width 199 height 19
drag, startPoint x: 259, startPoint y: 209, endPoint x: 239, endPoint y: 186, distance: 30.4
drag, startPoint x: 213, startPoint y: 156, endPoint x: 296, endPoint y: 153, distance: 83.2
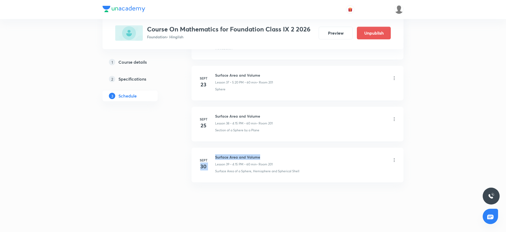
click at [296, 153] on li "[DATE] Surface Area and Volume Lesson 39 • 4:15 PM • 60 min • Room 201 Surface …" at bounding box center [297, 165] width 212 height 35
drag, startPoint x: 287, startPoint y: 205, endPoint x: 235, endPoint y: 177, distance: 59.4
drag, startPoint x: 215, startPoint y: 155, endPoint x: 284, endPoint y: 154, distance: 69.6
click at [284, 154] on li "[DATE] Surface Area and Volume Lesson 39 • 4:15 PM • 60 min • Room 201 Surface …" at bounding box center [297, 165] width 212 height 35
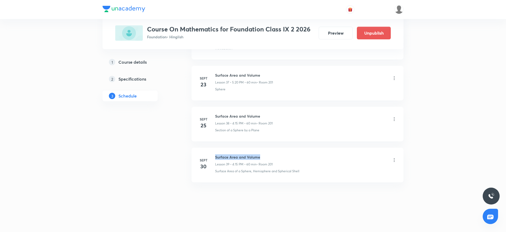
copy h6 "Surface Area and Volume"
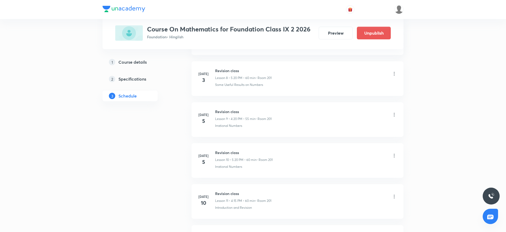
scroll to position [0, 0]
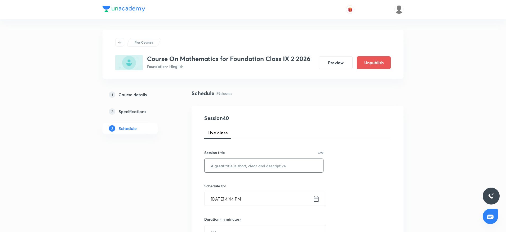
click at [218, 162] on input "text" at bounding box center [263, 166] width 119 height 14
paste input "Surface Area and Volume"
type input "Surface Area and Volume"
click at [240, 197] on input "[DATE] 4:44 PM" at bounding box center [258, 199] width 108 height 14
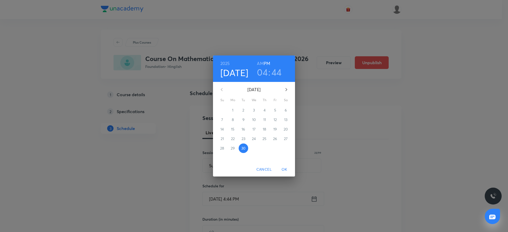
click at [266, 77] on h3 "04" at bounding box center [262, 72] width 11 height 11
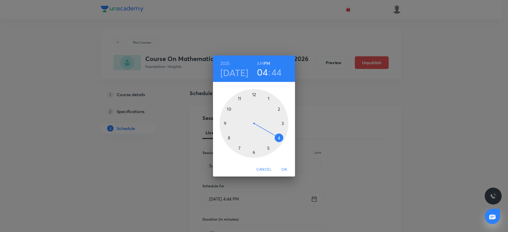
click at [270, 149] on div at bounding box center [254, 123] width 69 height 69
click at [282, 139] on div at bounding box center [254, 123] width 69 height 69
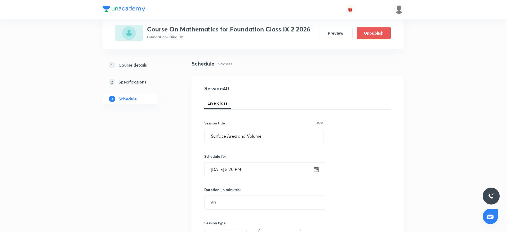
scroll to position [40, 0]
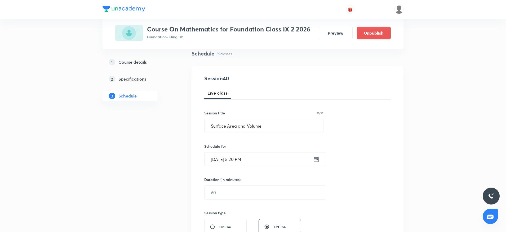
click at [243, 200] on div "Session 40 Live class Session title 23/99 Surface Area and Volume ​ Schedule fo…" at bounding box center [297, 199] width 186 height 249
click at [243, 195] on input "text" at bounding box center [264, 193] width 121 height 14
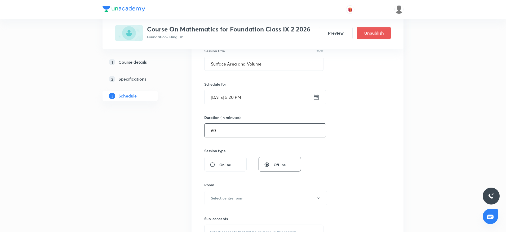
scroll to position [159, 0]
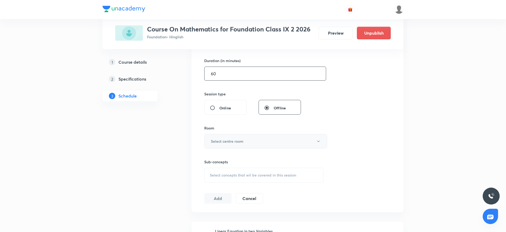
type input "60"
click at [263, 144] on button "Select centre room" at bounding box center [265, 141] width 123 height 15
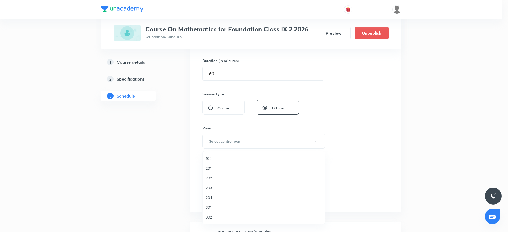
click at [210, 169] on span "201" at bounding box center [264, 169] width 116 height 6
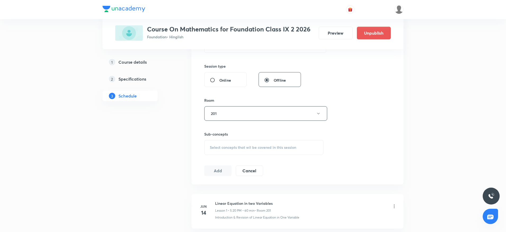
scroll to position [199, 0]
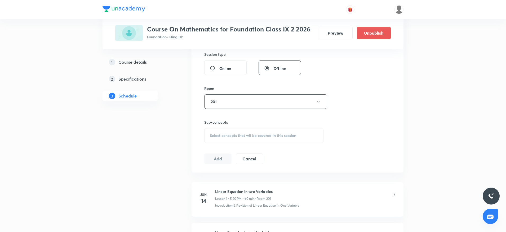
click at [283, 129] on div "Select concepts that wil be covered in this session" at bounding box center [263, 135] width 119 height 15
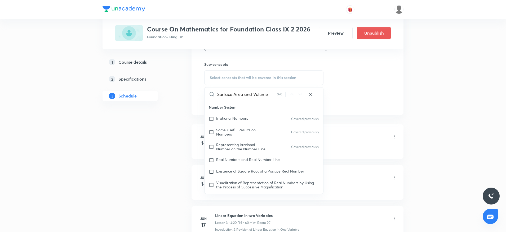
scroll to position [278, 0]
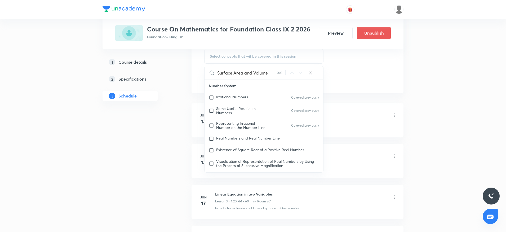
drag, startPoint x: 234, startPoint y: 72, endPoint x: 280, endPoint y: 72, distance: 46.9
click at [280, 72] on div "Surface Area and Volume 0 / 0 ​" at bounding box center [263, 73] width 119 height 14
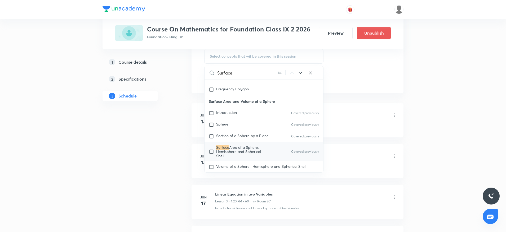
scroll to position [737, 0]
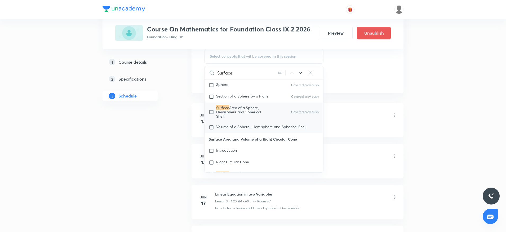
type input "Surface"
click at [250, 127] on span "Volume of a Sphere , Hemisphere and Spherical Shell" at bounding box center [261, 126] width 90 height 5
checkbox input "true"
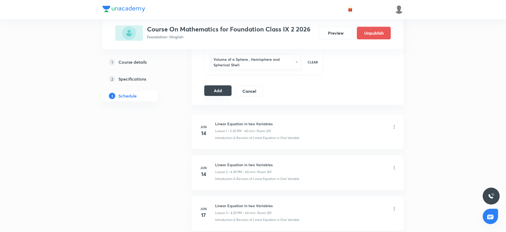
click at [214, 89] on button "Add" at bounding box center [217, 91] width 27 height 11
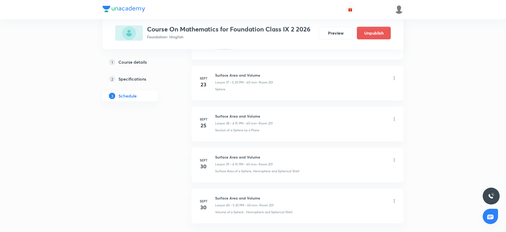
scroll to position [1590, 0]
